Goal: Task Accomplishment & Management: Use online tool/utility

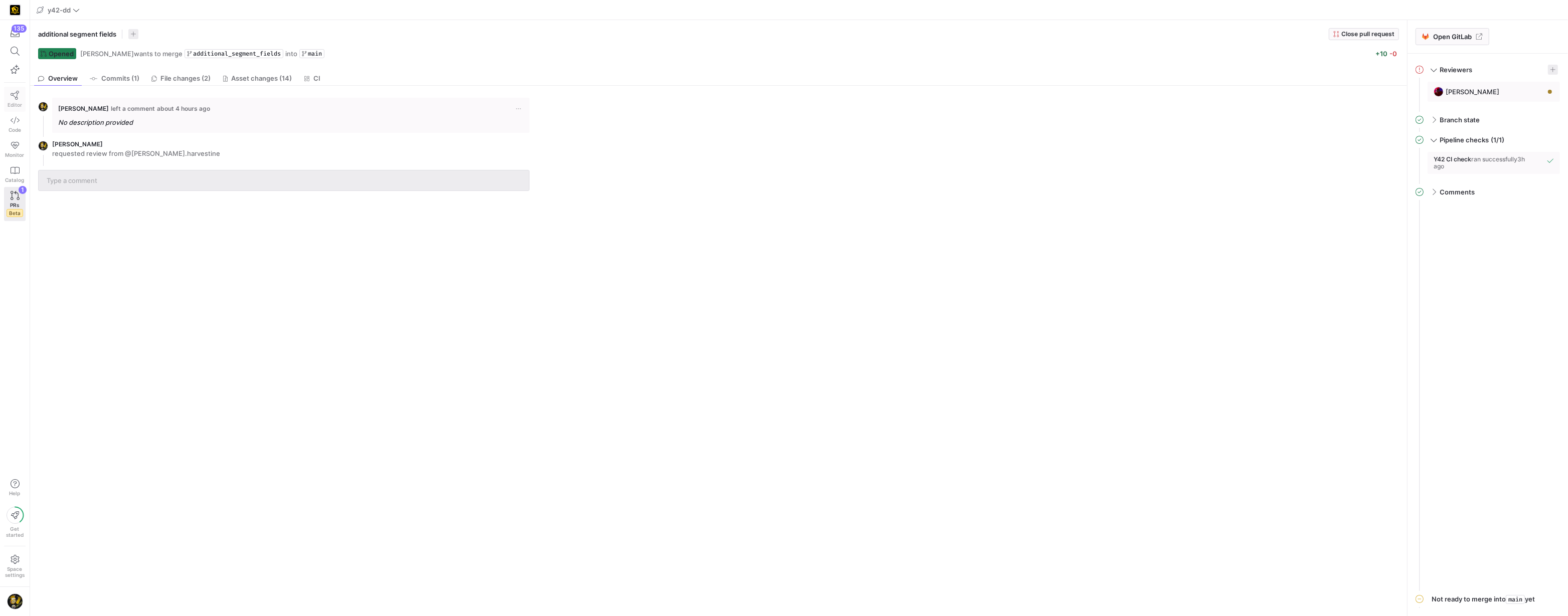
click at [19, 98] on icon at bounding box center [14, 95] width 9 height 9
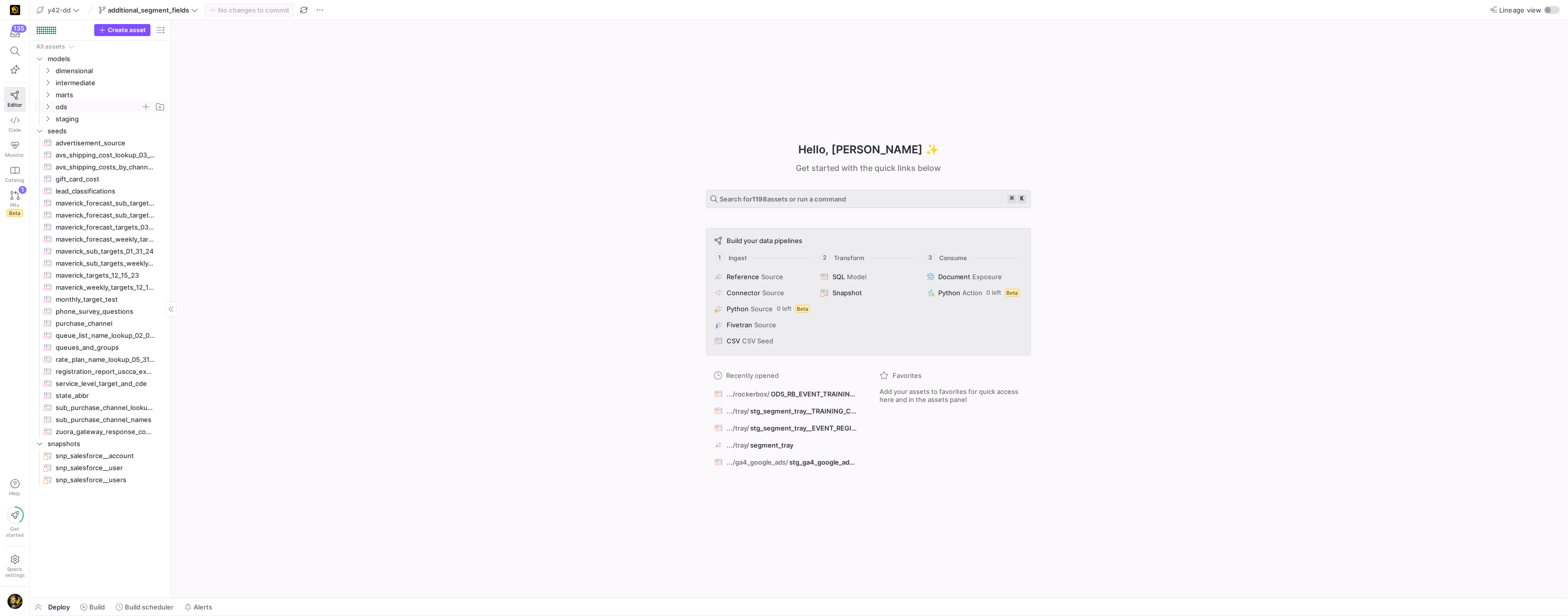
click at [46, 107] on icon "Press SPACE to select this row." at bounding box center [47, 106] width 7 height 6
click at [54, 119] on icon "Press SPACE to select this row." at bounding box center [56, 118] width 7 height 6
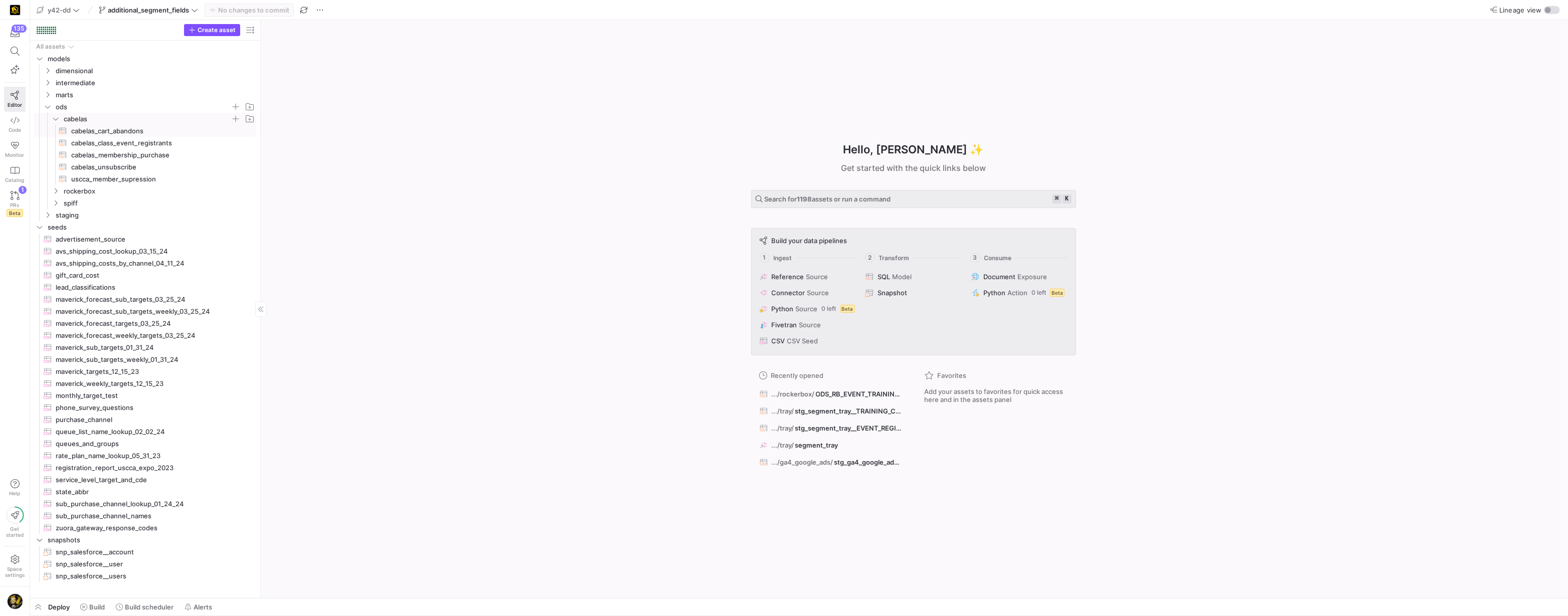
click at [102, 131] on span "cabelas_cart_abandons​​​​​​​​​​" at bounding box center [157, 131] width 173 height 12
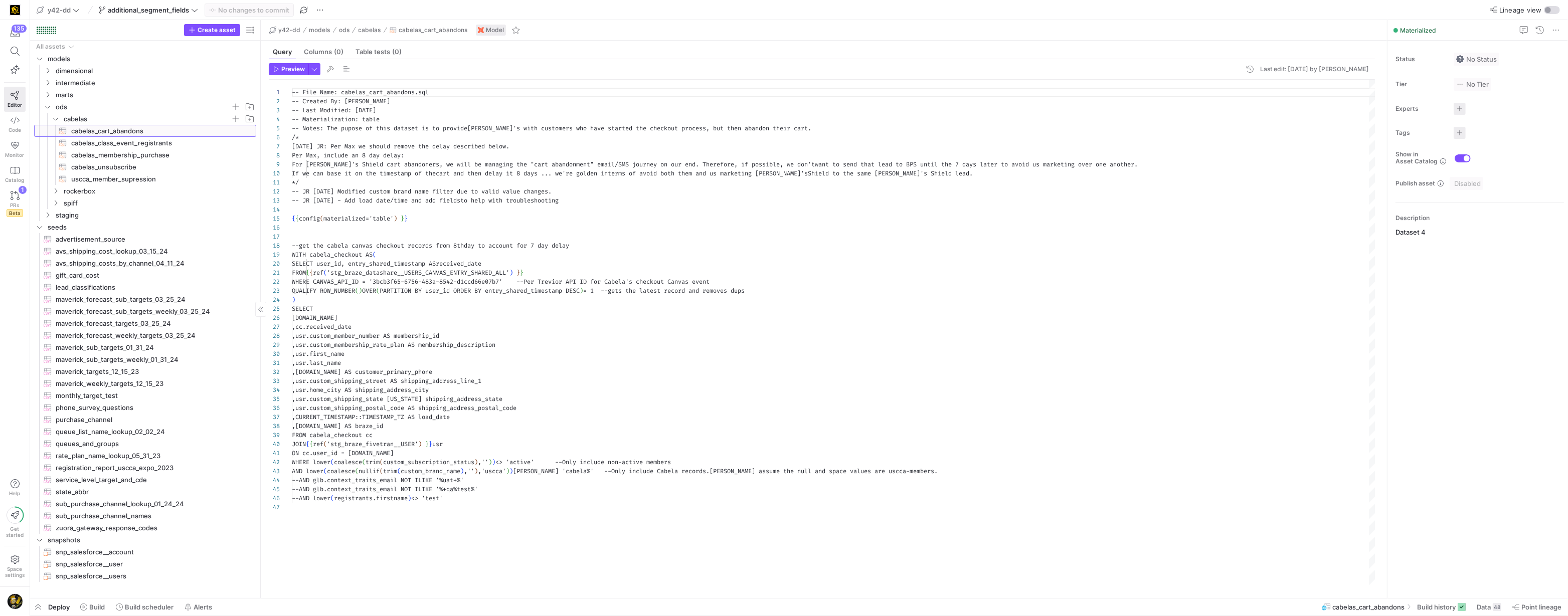
scroll to position [72, 0]
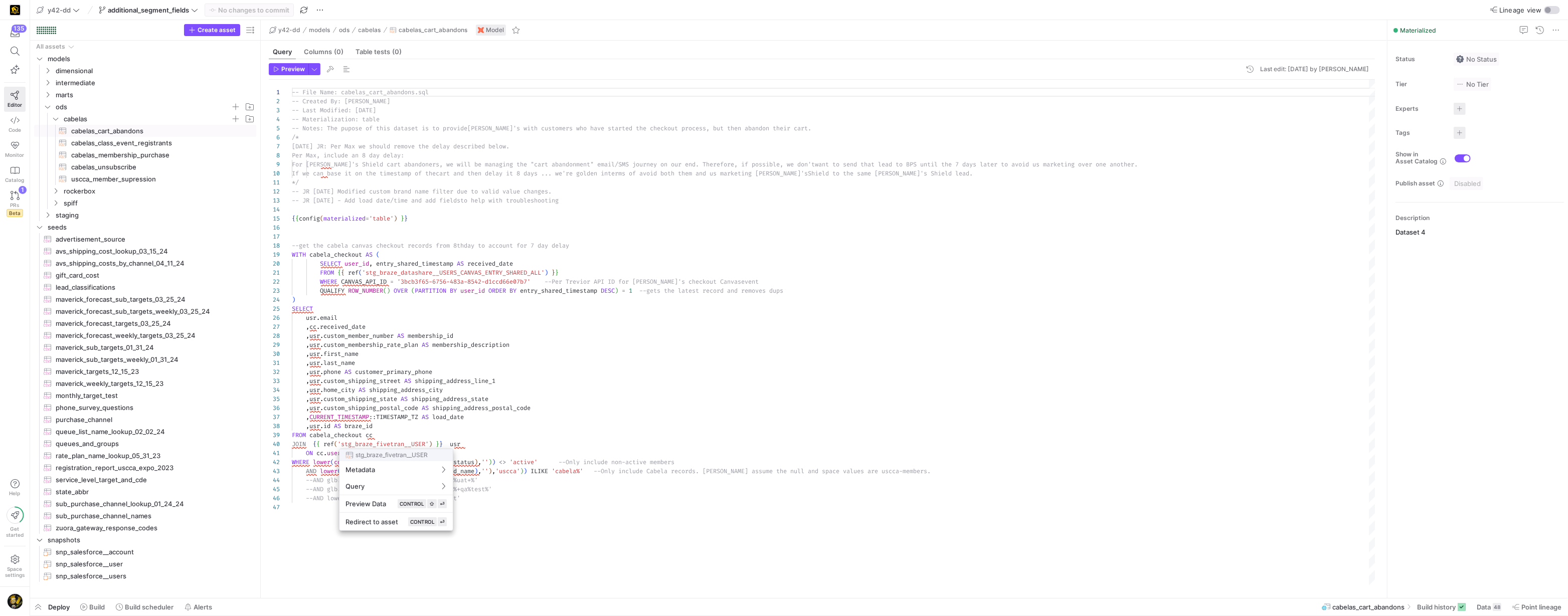
drag, startPoint x: 341, startPoint y: 444, endPoint x: 360, endPoint y: 444, distance: 19.0
click at [360, 444] on div at bounding box center [784, 308] width 1568 height 616
click at [47, 217] on div at bounding box center [784, 308] width 1568 height 616
click at [47, 217] on icon "Press SPACE to select this row." at bounding box center [47, 215] width 3 height 6
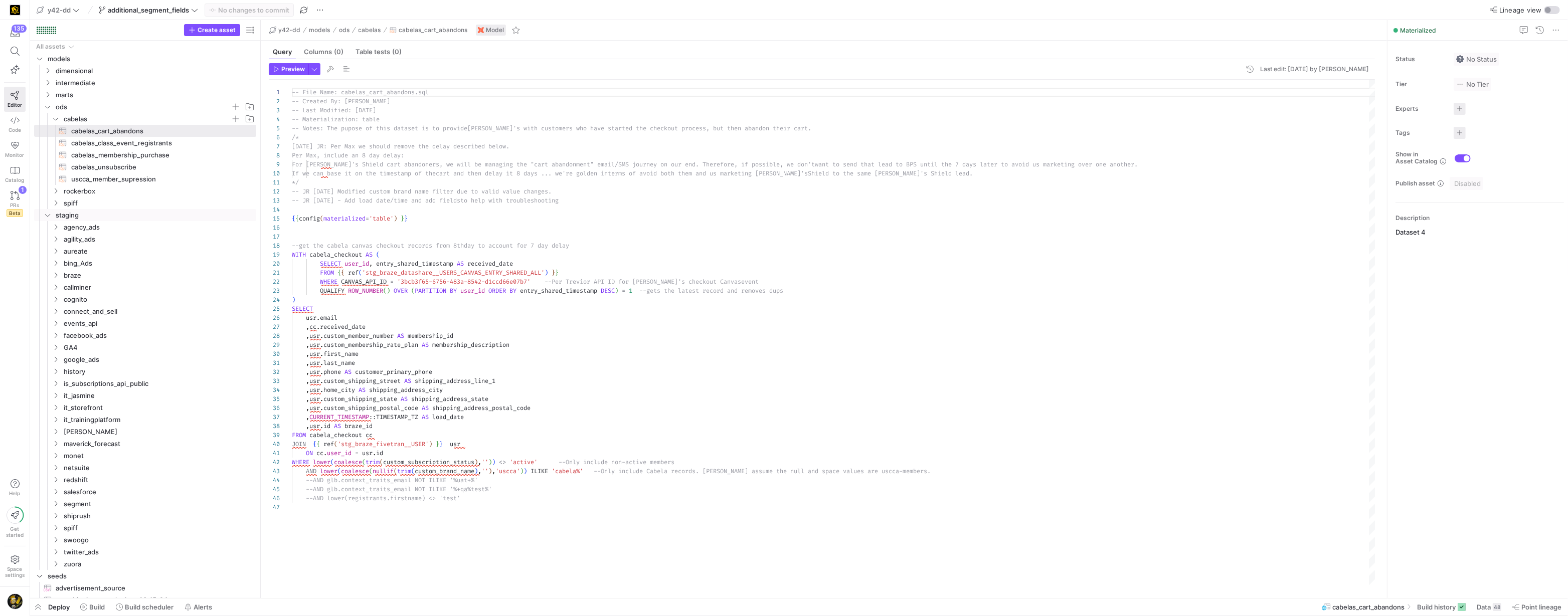
scroll to position [72, 187]
click at [478, 341] on div "-- File Name: cabelas_cart_abandons.sql -- Created By: [PERSON_NAME] -- Last Mo…" at bounding box center [833, 332] width 1084 height 506
click at [56, 194] on y42-icon "Press SPACE to select this row." at bounding box center [55, 190] width 8 height 8
type textarea ",usr.last_name ,[DOMAIN_NAME] AS customer_primary_phone ,usr.custom_shipping_st…"
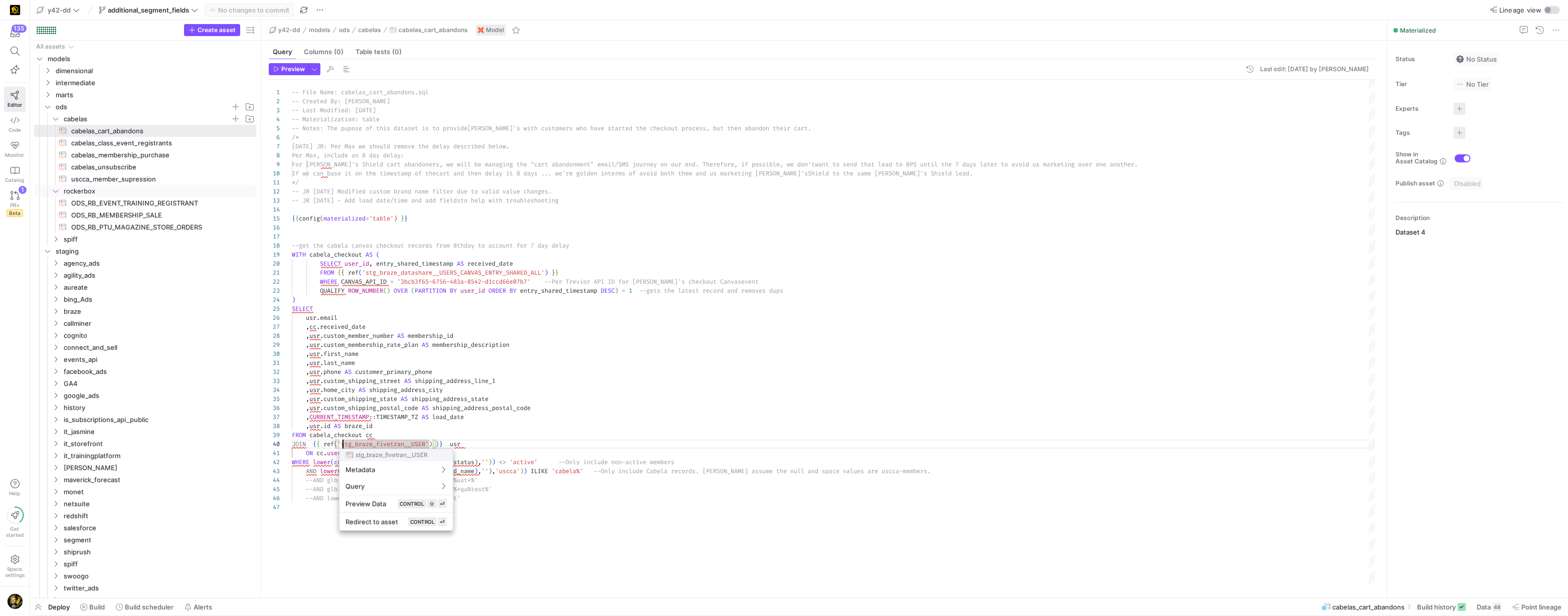
drag, startPoint x: 343, startPoint y: 444, endPoint x: 416, endPoint y: 445, distance: 73.0
click at [416, 445] on div "-- File Name: cabelas_cart_abandons.sql -- Created By: [PERSON_NAME] -- Last Mo…" at bounding box center [833, 332] width 1084 height 506
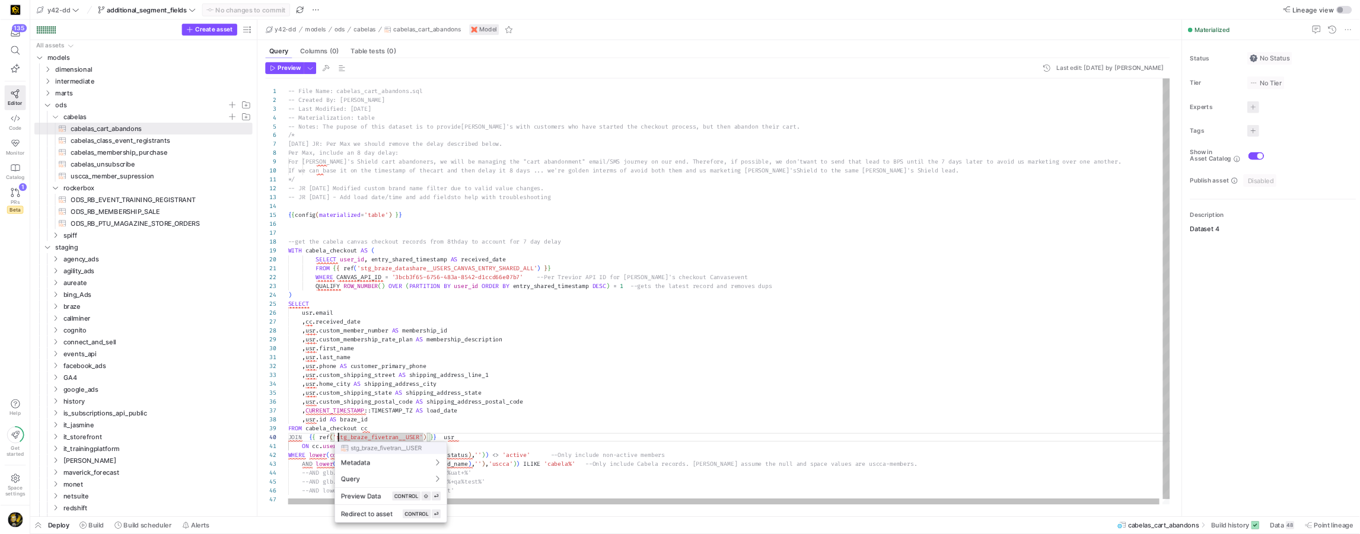
scroll to position [96, 60]
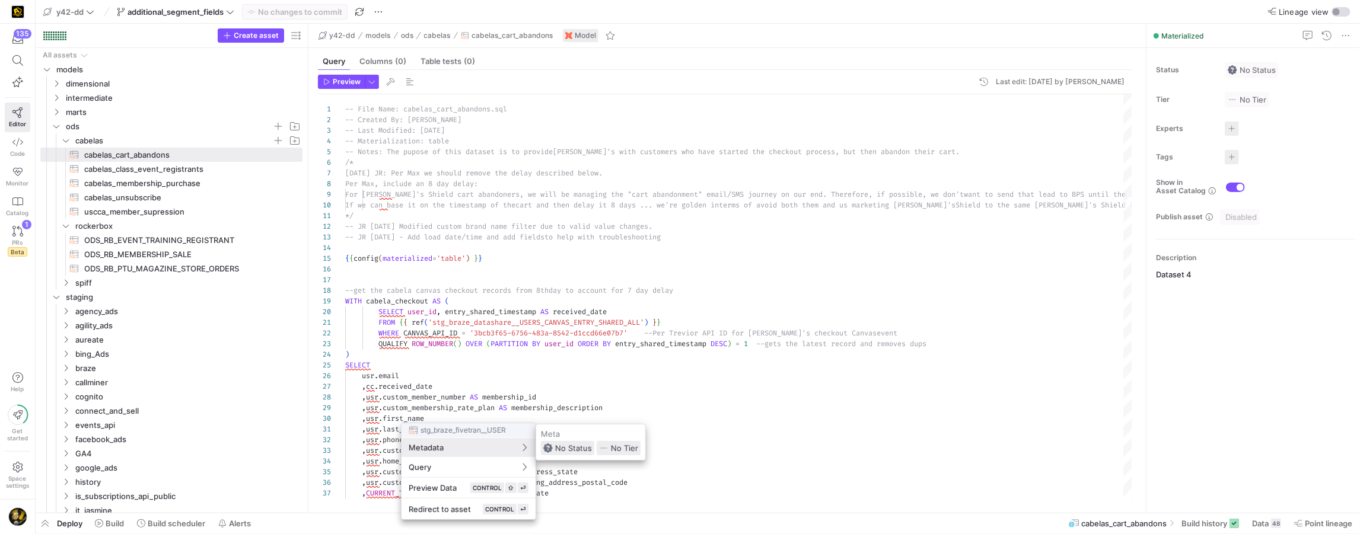
click at [652, 419] on div at bounding box center [680, 267] width 1360 height 534
